Goal: Information Seeking & Learning: Get advice/opinions

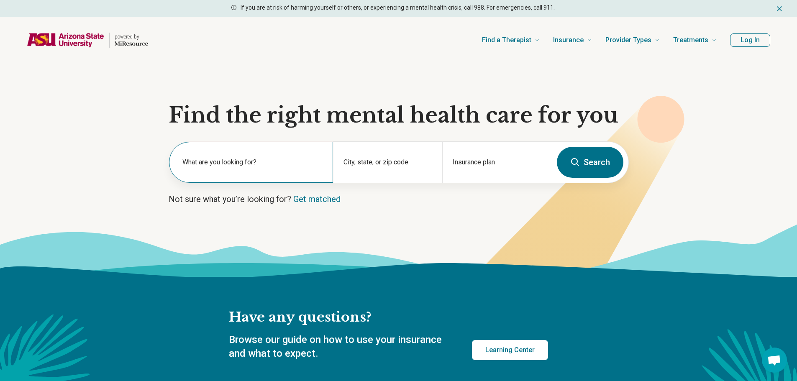
drag, startPoint x: 247, startPoint y: 153, endPoint x: 242, endPoint y: 142, distance: 11.4
click at [247, 151] on div "What are you looking for?" at bounding box center [251, 162] width 164 height 41
click at [203, 167] on input "text" at bounding box center [253, 167] width 141 height 10
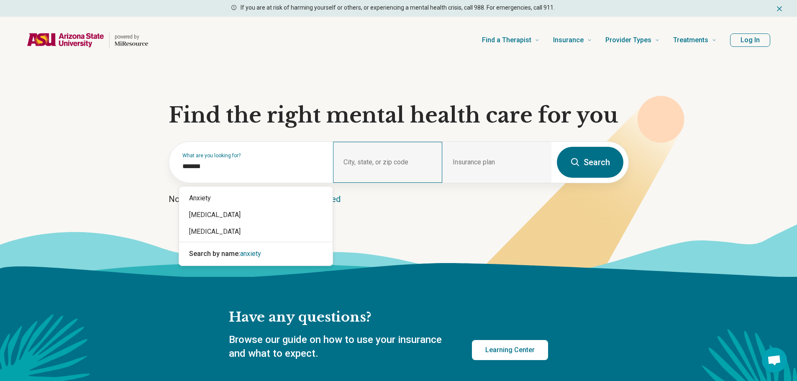
click at [354, 162] on div "City, state, or zip code" at bounding box center [387, 162] width 109 height 41
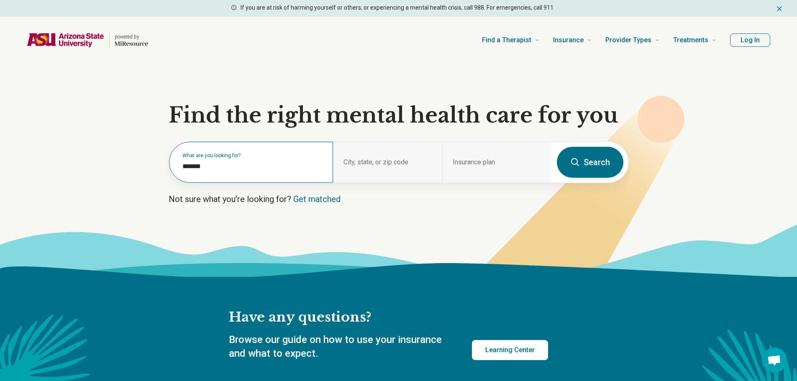
click at [237, 174] on div "What are you looking for? *******" at bounding box center [251, 162] width 164 height 41
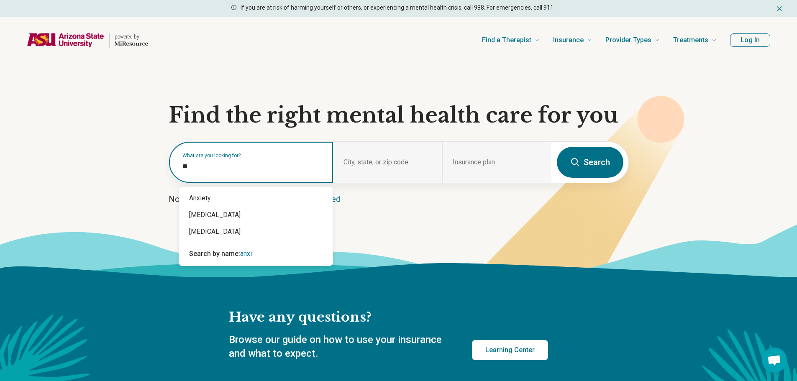
type input "*"
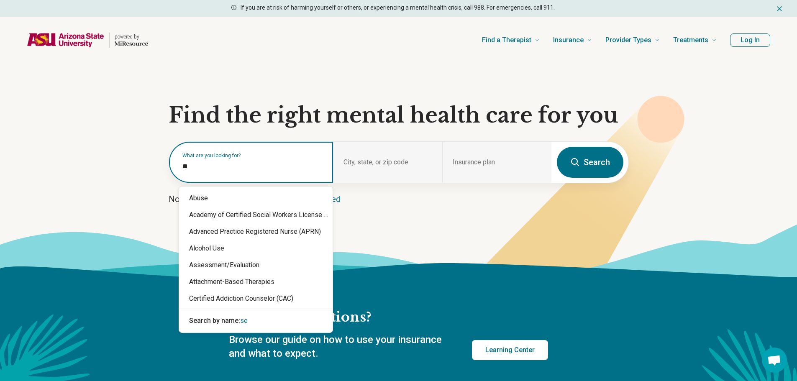
type input "*"
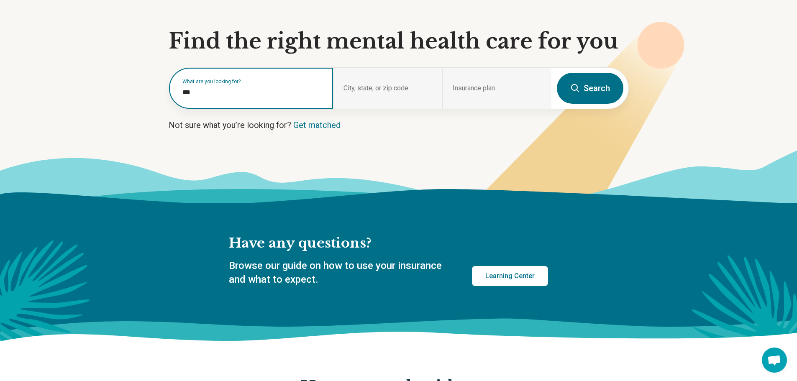
scroll to position [84, 0]
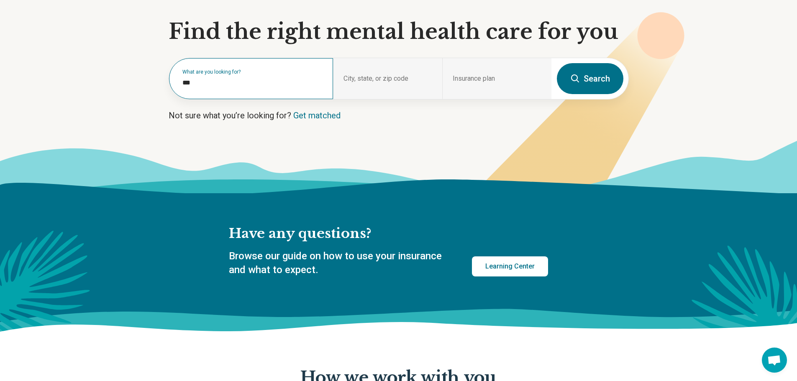
click at [198, 94] on div "What are you looking for? ***" at bounding box center [251, 78] width 164 height 41
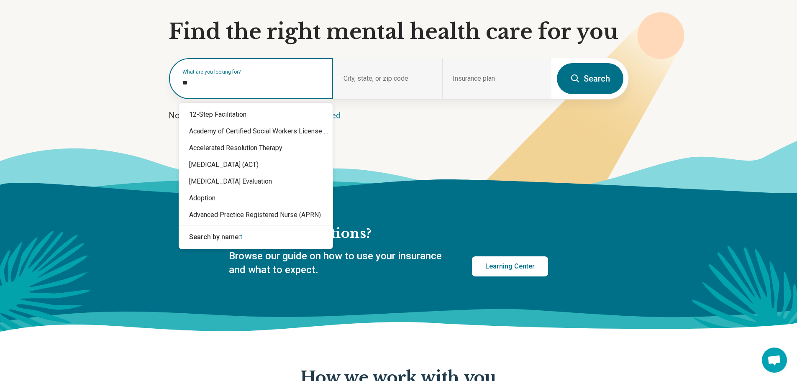
type input "*"
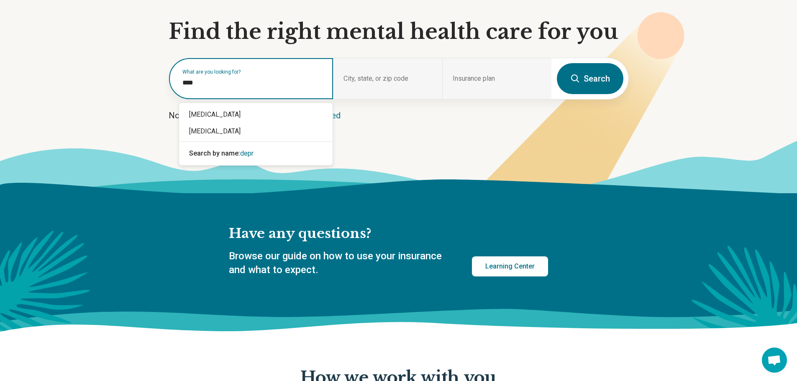
type input "*****"
click at [218, 118] on div "[MEDICAL_DATA]" at bounding box center [256, 114] width 154 height 17
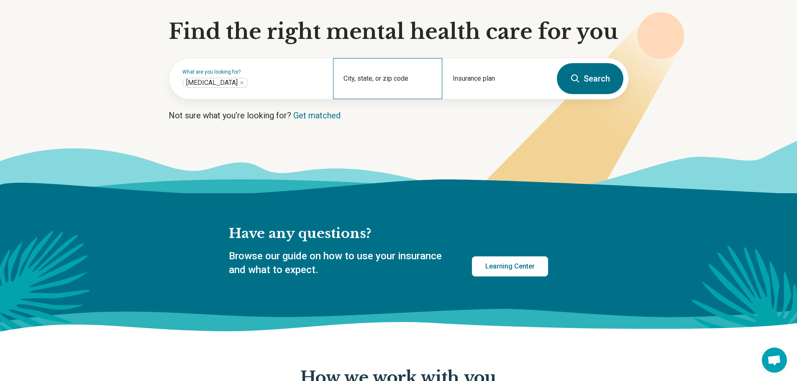
click at [348, 79] on div "City, state, or zip code" at bounding box center [387, 78] width 109 height 41
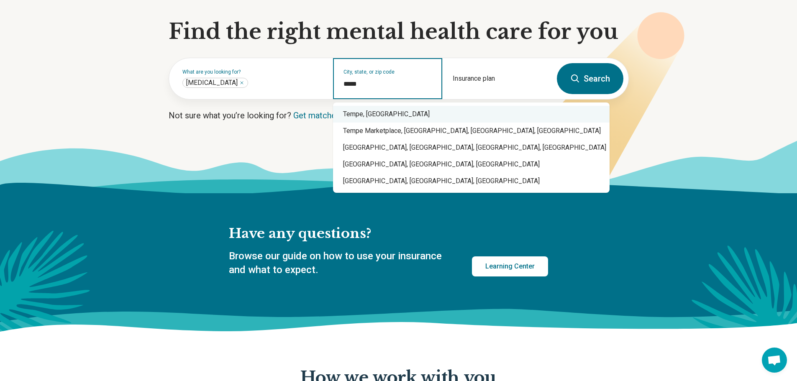
click at [359, 113] on div "Tempe, AZ" at bounding box center [471, 114] width 277 height 17
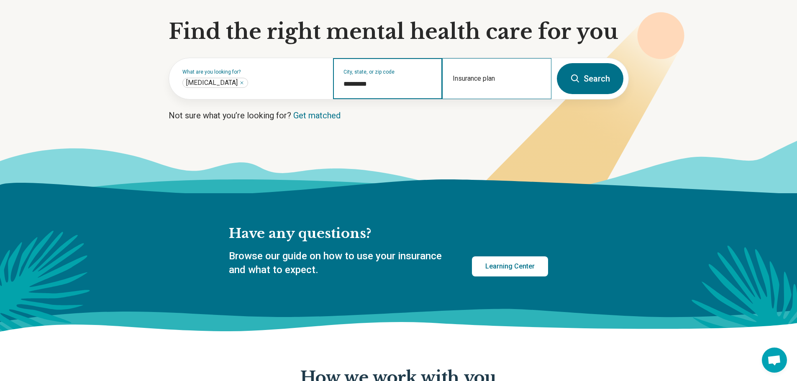
type input "*********"
click at [463, 75] on div "Insurance plan" at bounding box center [496, 78] width 109 height 41
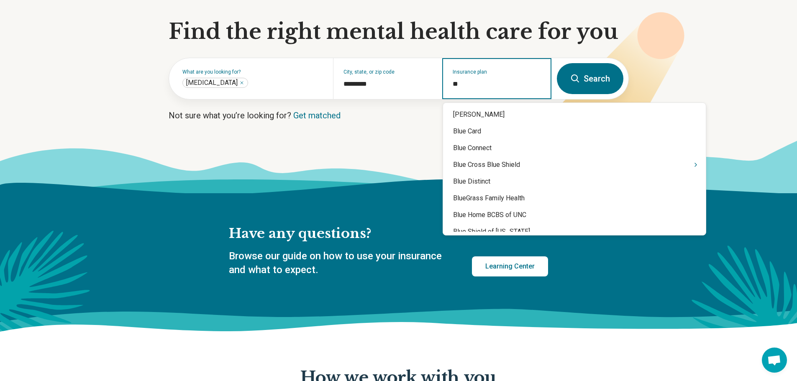
type input "***"
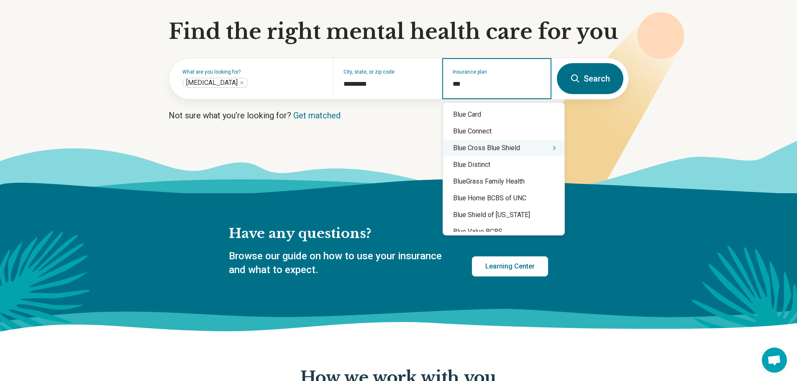
click at [507, 145] on div "Blue Cross Blue Shield" at bounding box center [503, 148] width 121 height 17
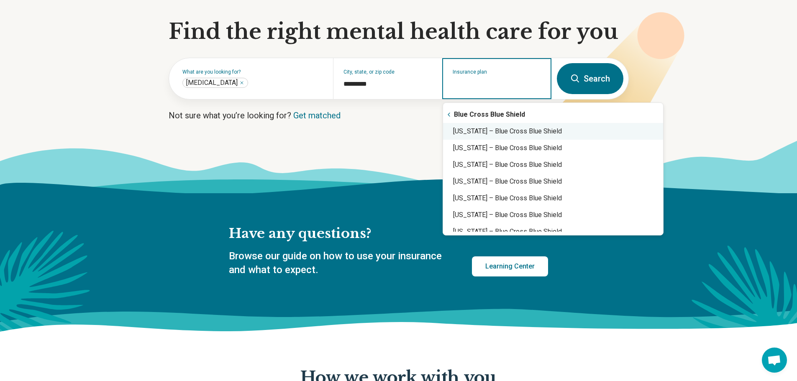
click at [496, 137] on div "Arizona – Blue Cross Blue Shield" at bounding box center [553, 131] width 220 height 17
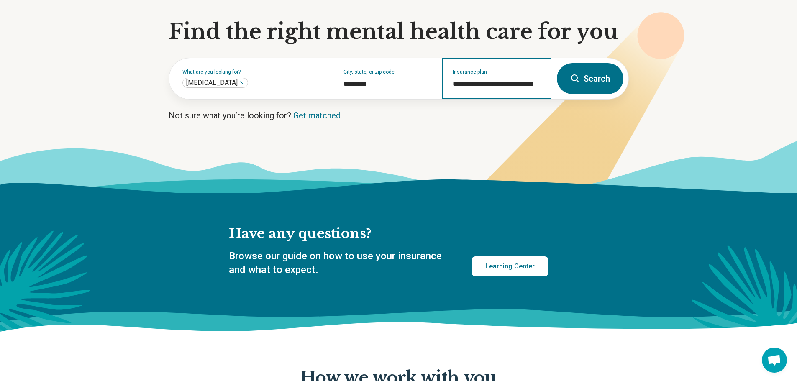
type input "**********"
click at [590, 81] on button "Search" at bounding box center [590, 78] width 67 height 31
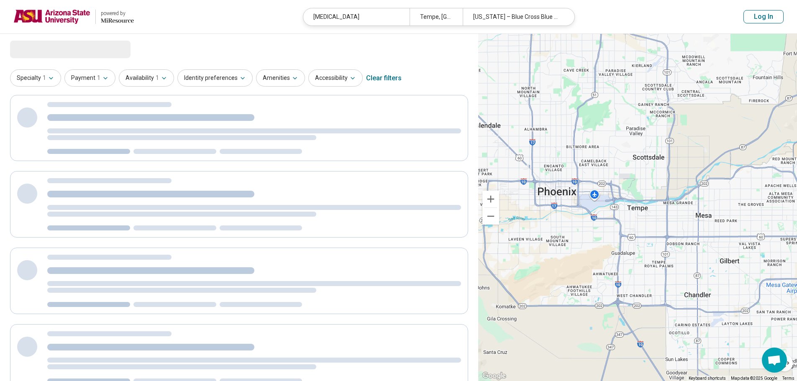
select select "***"
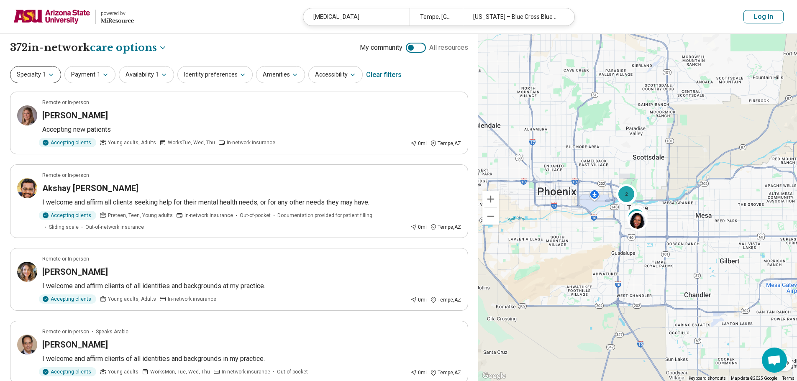
click at [52, 75] on icon "button" at bounding box center [51, 75] width 7 height 7
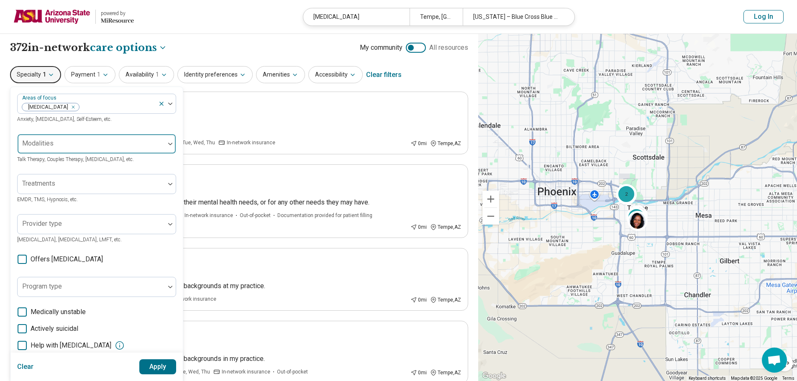
click at [171, 142] on div at bounding box center [170, 143] width 11 height 19
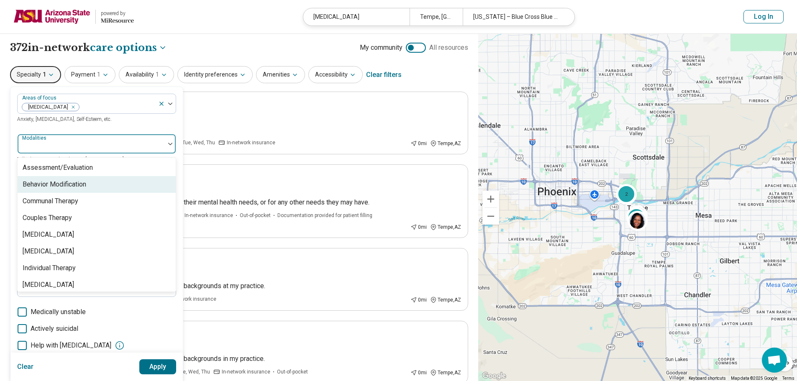
click at [86, 183] on div "Behavior Modification" at bounding box center [55, 185] width 64 height 10
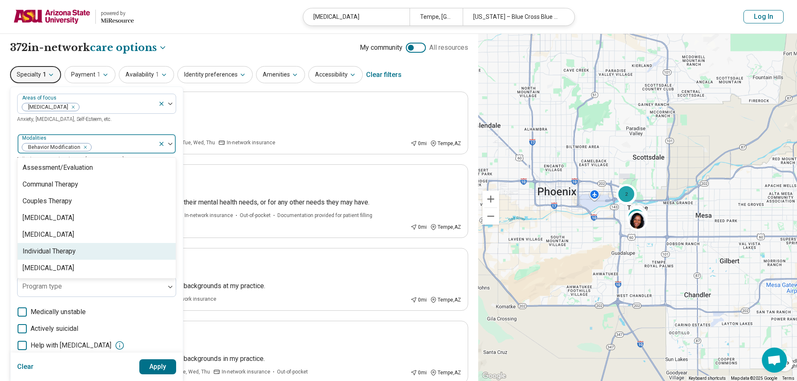
click at [73, 249] on div "Individual Therapy" at bounding box center [49, 252] width 53 height 10
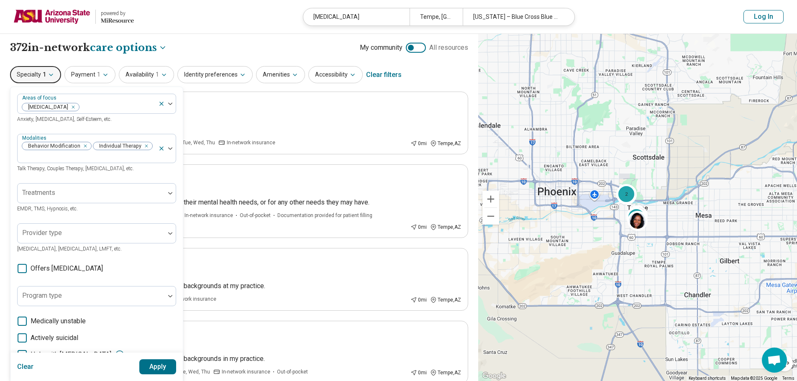
click at [51, 270] on div "Areas of focus Depression Anxiety, Depression, Self-Esteem, etc. Modalities Beh…" at bounding box center [96, 262] width 159 height 337
click at [167, 188] on div at bounding box center [170, 193] width 11 height 19
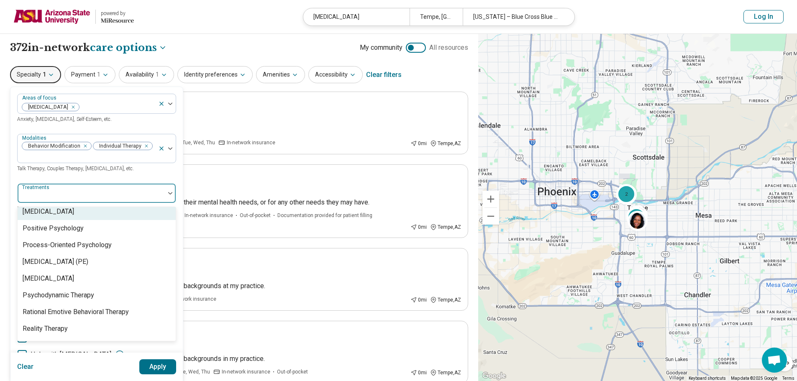
scroll to position [1338, 0]
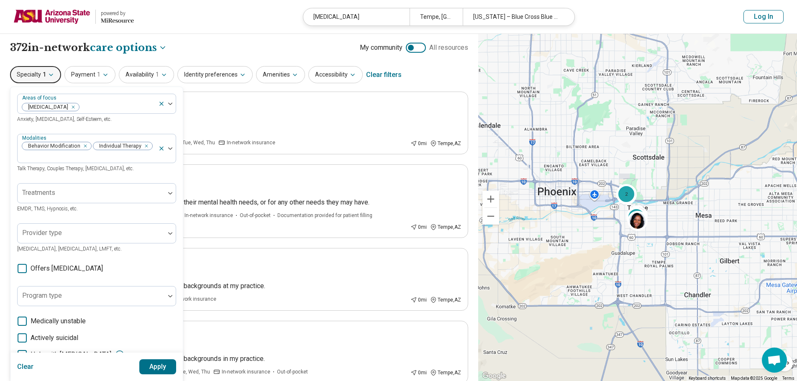
click at [13, 228] on div "Areas of focus Depression Anxiety, Depression, Self-Esteem, etc. Modalities Beh…" at bounding box center [96, 262] width 172 height 350
click at [167, 232] on div at bounding box center [170, 233] width 11 height 3
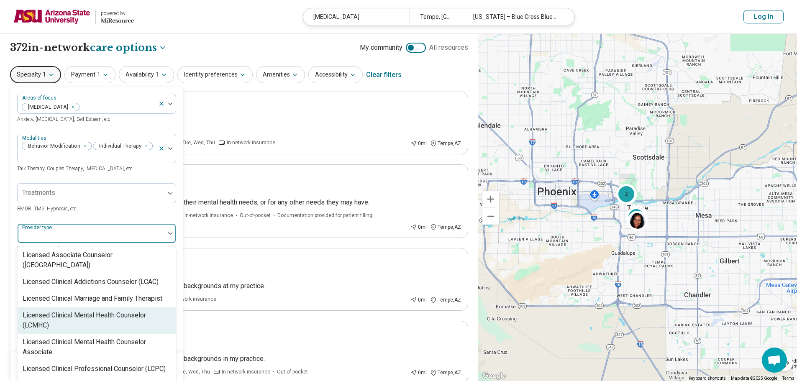
scroll to position [383, 0]
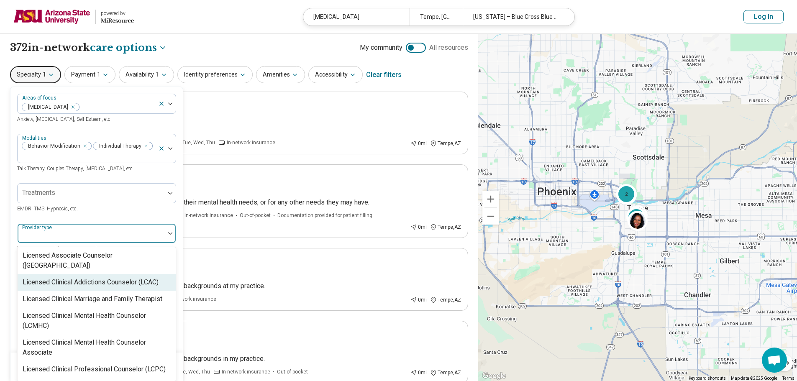
click at [115, 207] on div "Areas of focus Depression Anxiety, Depression, Self-Esteem, etc. Modalities Beh…" at bounding box center [96, 262] width 159 height 337
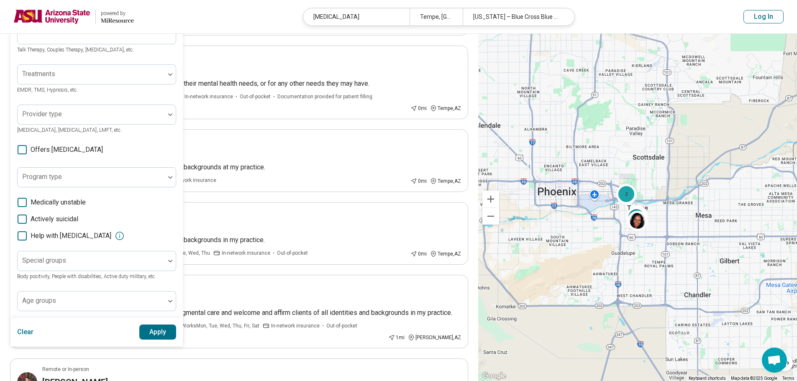
scroll to position [167, 0]
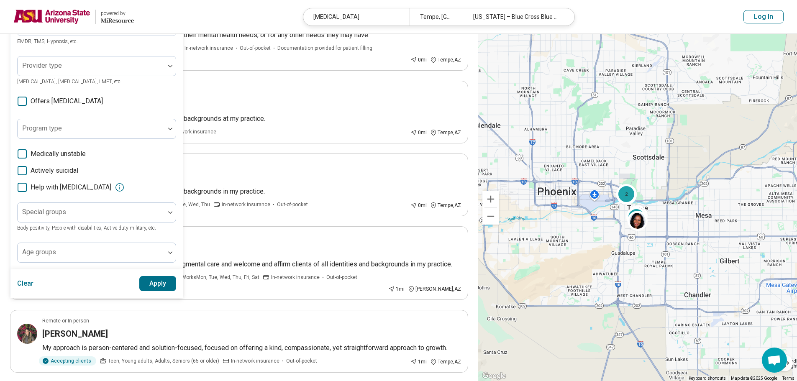
click at [161, 278] on button "Apply" at bounding box center [157, 283] width 37 height 15
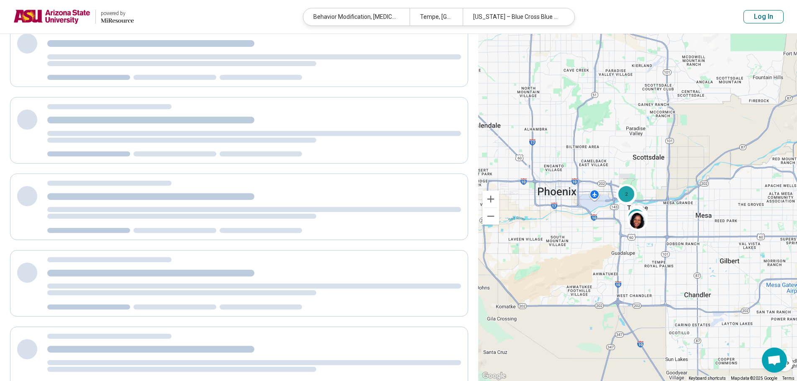
scroll to position [0, 0]
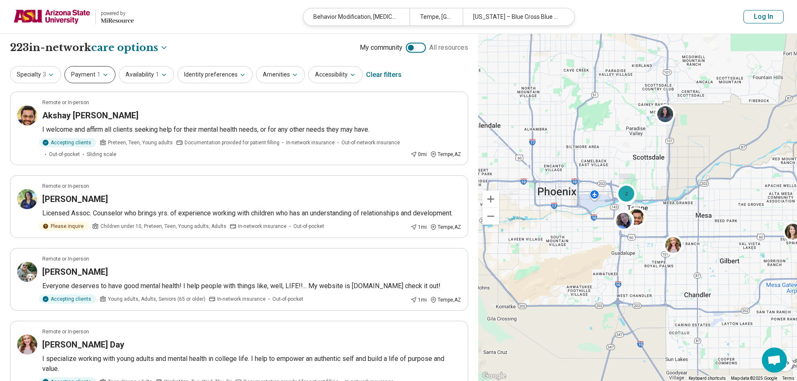
click at [97, 70] on button "Payment 1" at bounding box center [89, 74] width 51 height 17
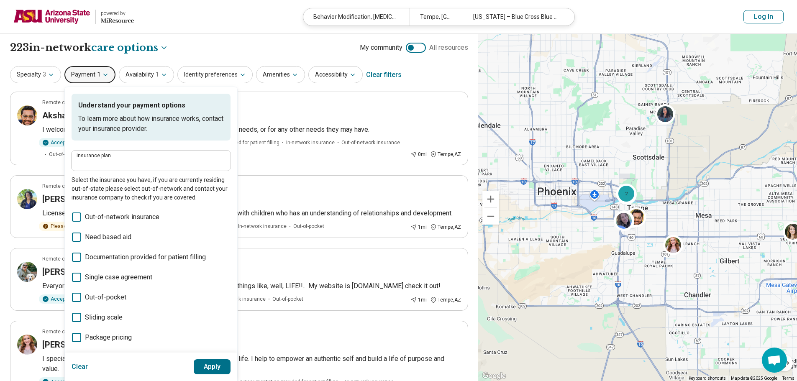
type input "**********"
click at [169, 76] on button "Availability 1" at bounding box center [146, 74] width 55 height 17
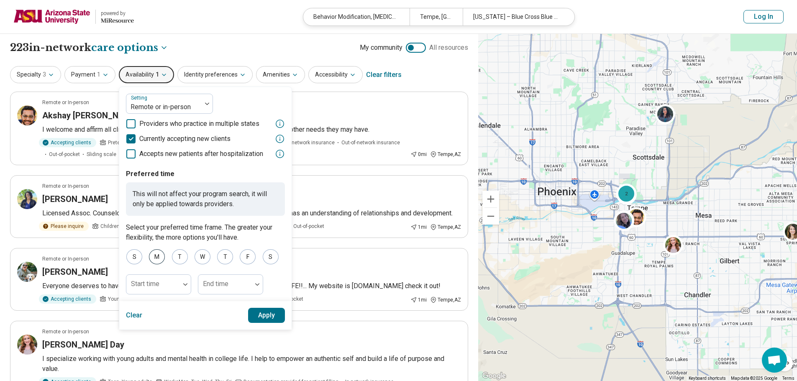
click at [162, 257] on div "M" at bounding box center [157, 256] width 16 height 15
click at [260, 340] on button "Apply" at bounding box center [266, 342] width 37 height 15
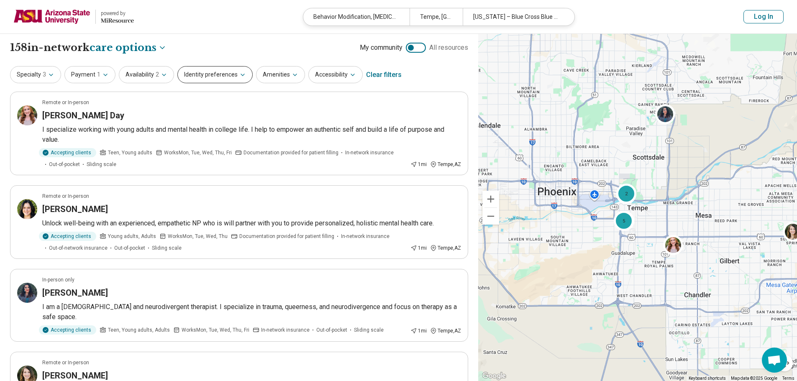
click at [204, 74] on button "Identity preferences" at bounding box center [214, 74] width 75 height 17
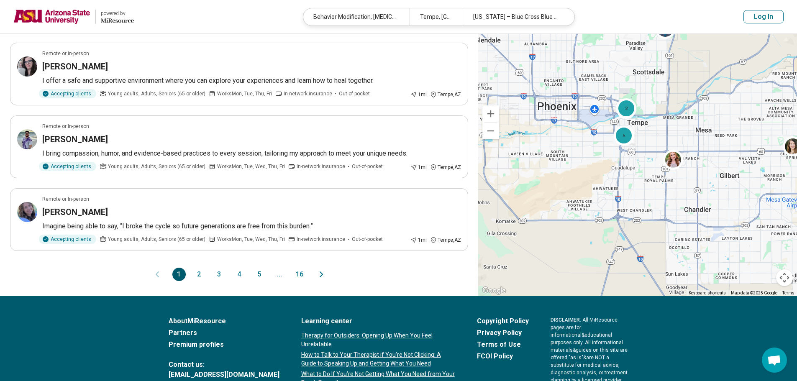
scroll to position [712, 0]
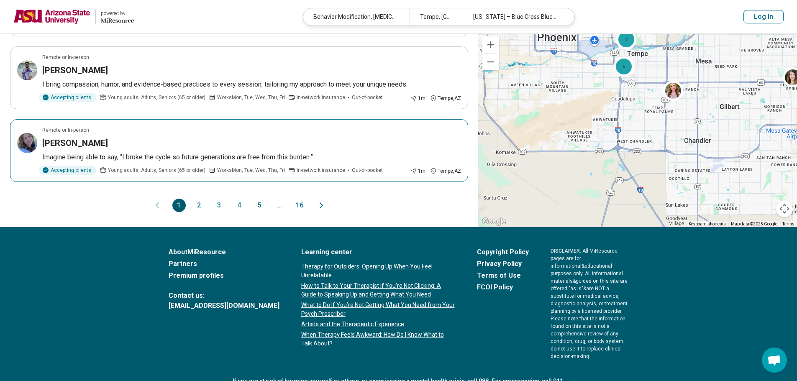
click at [162, 139] on article "Remote or In-person Kelly Hopkins Imagine being able to say, “I broke the cycle…" at bounding box center [239, 150] width 458 height 63
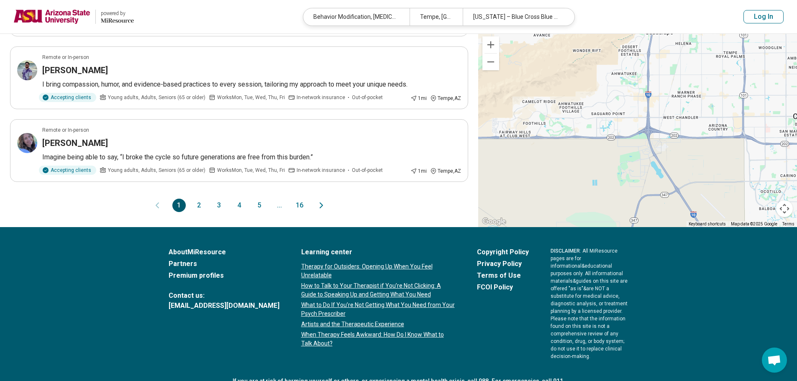
scroll to position [272, 0]
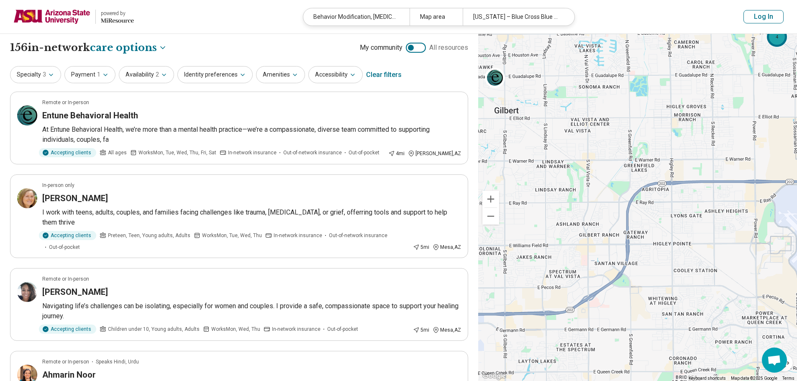
click at [771, 42] on div "4" at bounding box center [777, 36] width 20 height 20
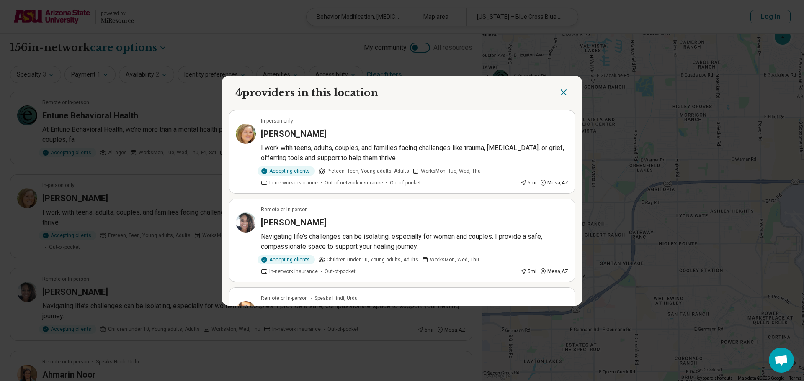
click at [558, 90] on icon "Close" at bounding box center [563, 92] width 10 height 10
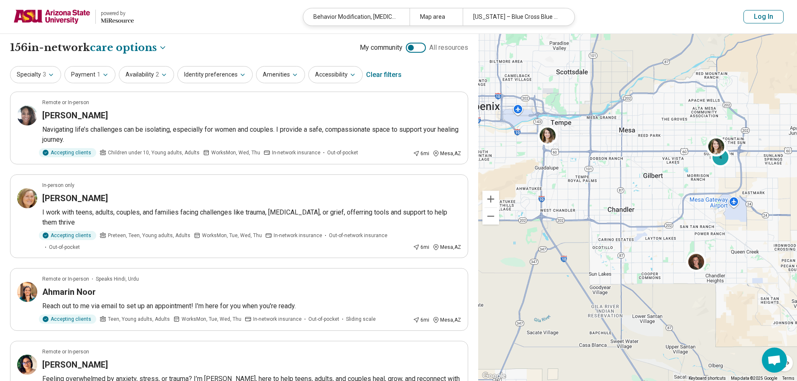
drag, startPoint x: 517, startPoint y: 206, endPoint x: 651, endPoint y: 202, distance: 134.0
click at [651, 202] on div "4 4" at bounding box center [637, 208] width 319 height 348
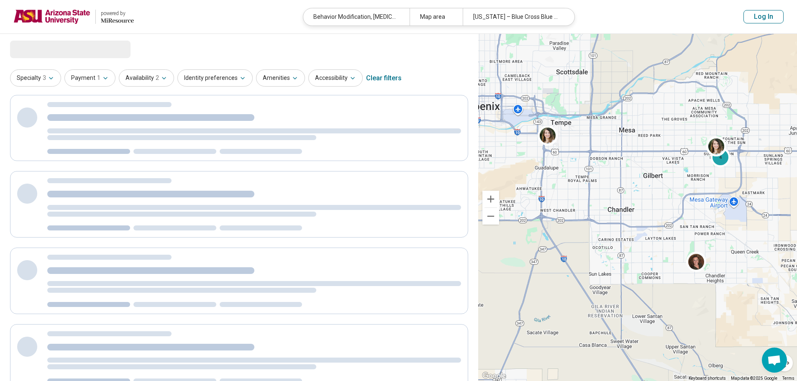
select select "***"
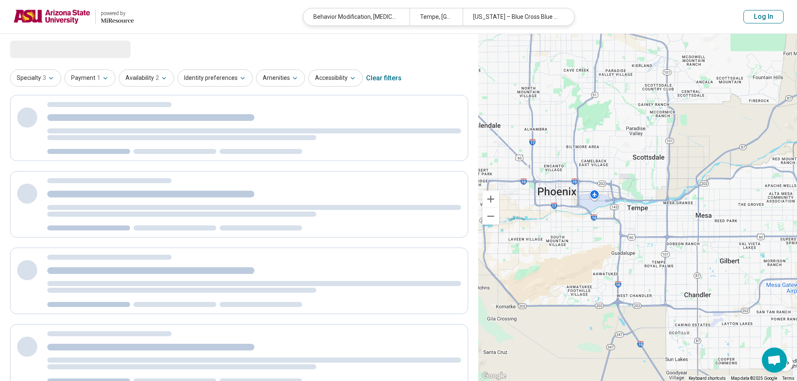
select select "***"
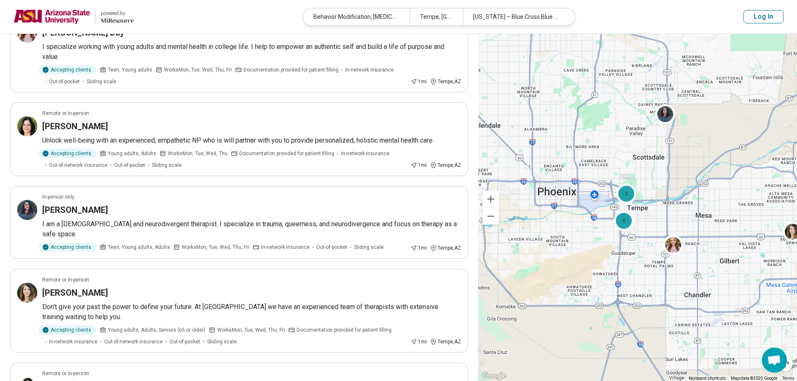
scroll to position [84, 0]
